Goal: Task Accomplishment & Management: Use online tool/utility

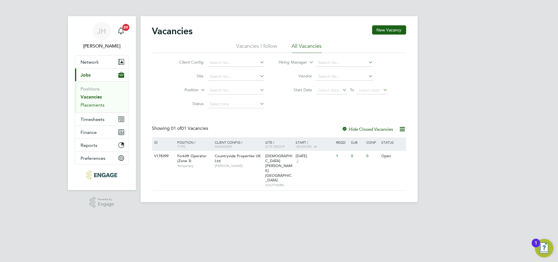
click at [93, 106] on link "Placements" at bounding box center [93, 104] width 24 height 5
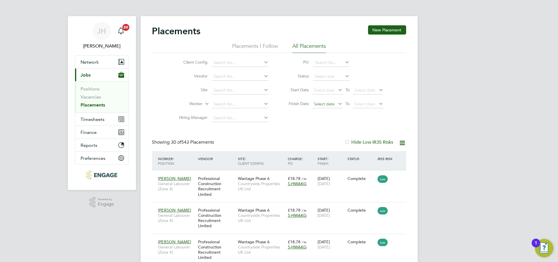
click at [329, 108] on span "Select date" at bounding box center [327, 105] width 31 height 8
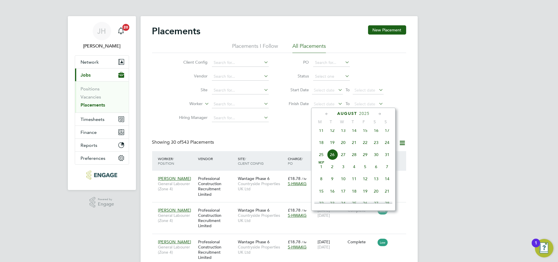
click at [320, 160] on span "25" at bounding box center [321, 154] width 11 height 11
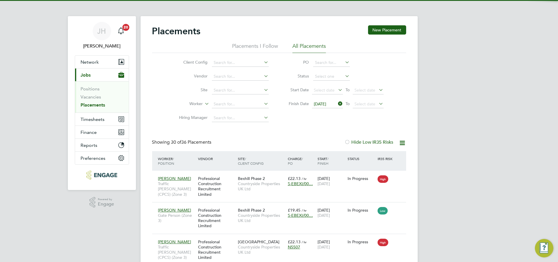
click at [378, 103] on icon at bounding box center [378, 104] width 0 height 8
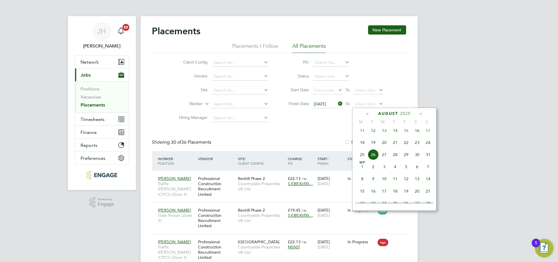
click at [359, 172] on span "[DATE]" at bounding box center [362, 167] width 11 height 11
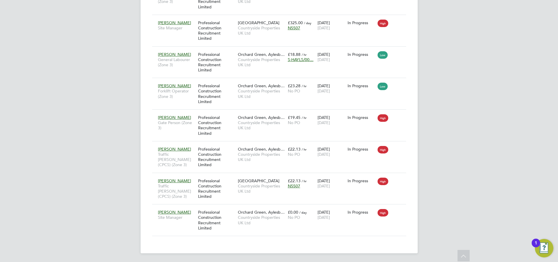
drag, startPoint x: 471, startPoint y: 77, endPoint x: 442, endPoint y: 102, distance: 38.2
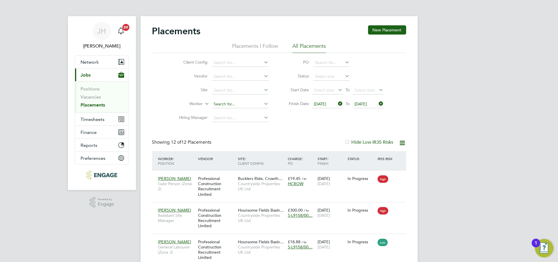
click at [230, 102] on input at bounding box center [240, 104] width 57 height 8
click at [237, 111] on li "[PERSON_NAME]" at bounding box center [246, 112] width 71 height 8
type input "[PERSON_NAME]"
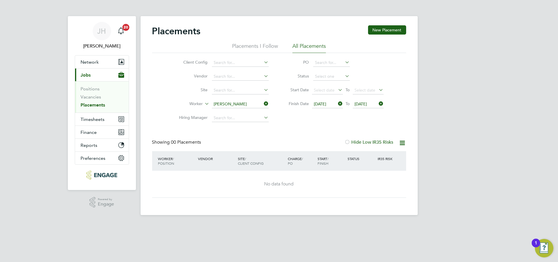
click at [337, 106] on icon at bounding box center [337, 104] width 0 height 8
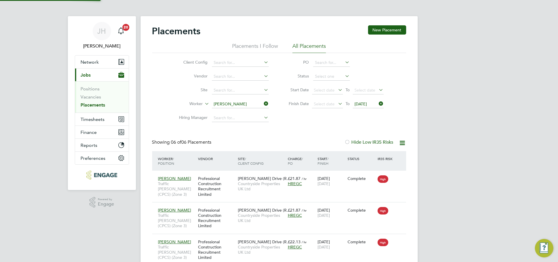
scroll to position [22, 50]
click at [367, 105] on span "[DATE]" at bounding box center [360, 104] width 12 height 5
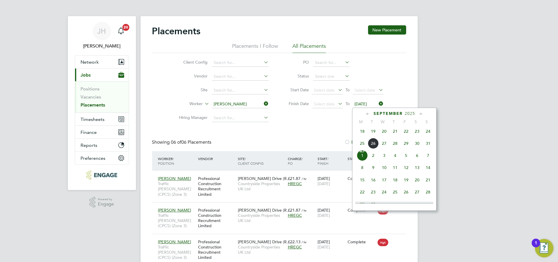
click at [378, 104] on icon at bounding box center [378, 104] width 0 height 8
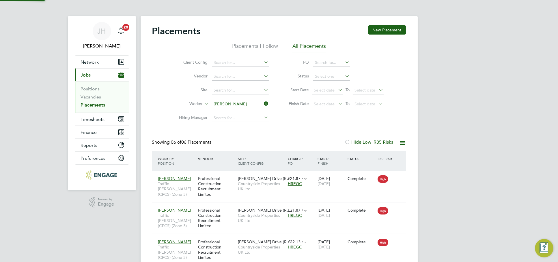
click at [433, 111] on div "[PERSON_NAME] Notifications 20 Applications: Network Team Members Businesses Si…" at bounding box center [279, 194] width 558 height 388
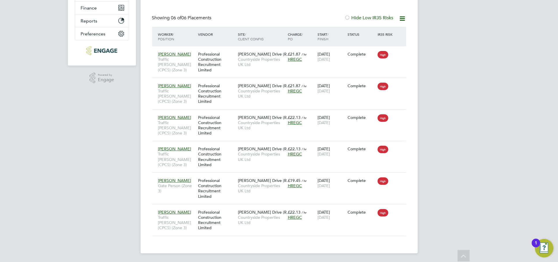
click at [95, 130] on div "[PERSON_NAME] Notifications 20 Applications: Network Team Members Businesses Si…" at bounding box center [279, 69] width 558 height 388
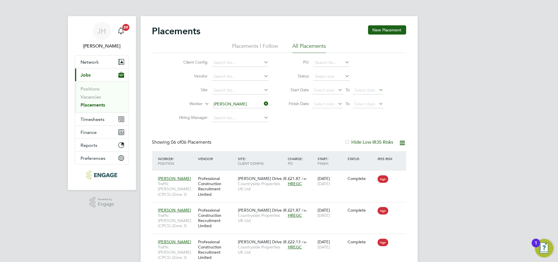
click at [237, 105] on input "[PERSON_NAME]" at bounding box center [240, 104] width 57 height 8
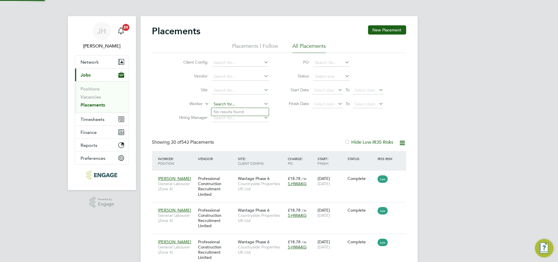
scroll to position [22, 50]
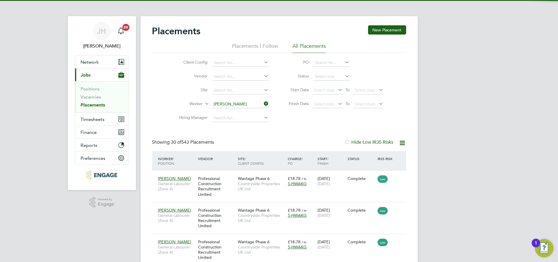
click at [247, 120] on li "[PERSON_NAME]" at bounding box center [246, 120] width 71 height 8
type input "[PERSON_NAME]"
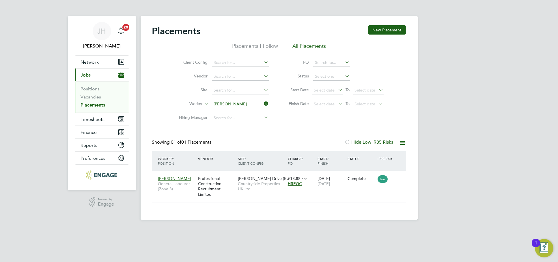
click at [471, 94] on div "[PERSON_NAME] Notifications 20 Applications: Network Team Members Businesses Si…" at bounding box center [279, 114] width 558 height 229
click at [212, 105] on input at bounding box center [240, 104] width 57 height 8
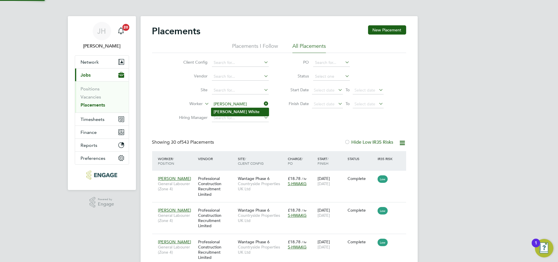
click at [228, 109] on li "[PERSON_NAME]" at bounding box center [239, 112] width 57 height 8
type input "[PERSON_NAME]"
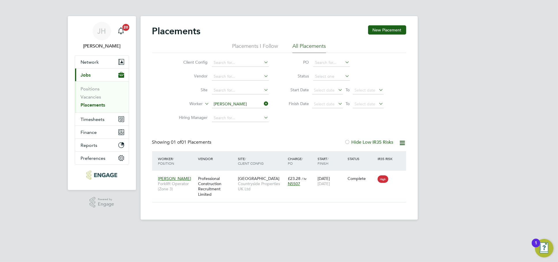
click at [221, 102] on input "[PERSON_NAME]" at bounding box center [240, 104] width 57 height 8
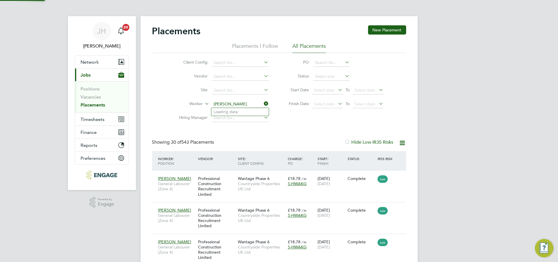
scroll to position [22, 50]
type input "[PERSON_NAME]"
click at [233, 110] on li "[PERSON_NAME]" at bounding box center [239, 112] width 57 height 8
type input "[PERSON_NAME]"
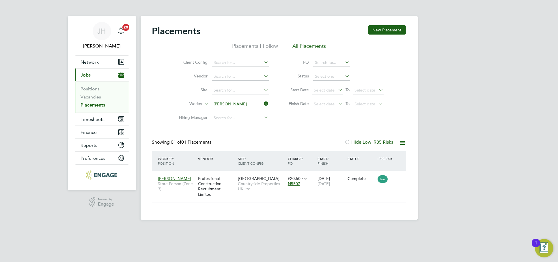
click at [89, 100] on li "Vacancies" at bounding box center [102, 98] width 43 height 8
click at [89, 98] on link "Vacancies" at bounding box center [91, 96] width 20 height 5
